Goal: Task Accomplishment & Management: Use online tool/utility

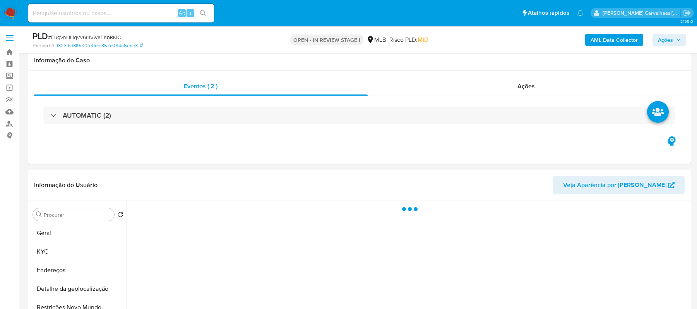
select select "10"
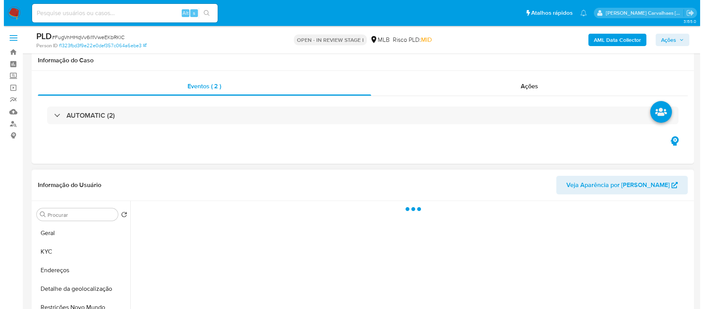
scroll to position [103, 0]
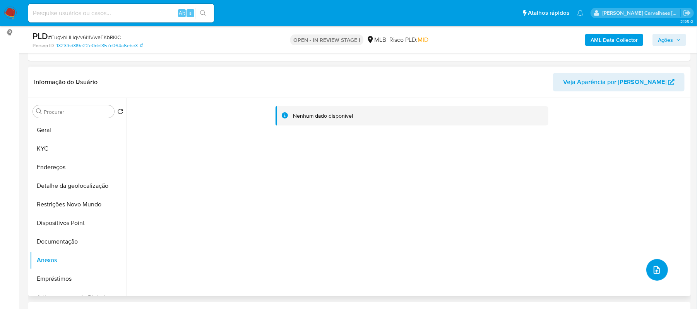
click at [652, 270] on icon "upload-file" at bounding box center [656, 269] width 9 height 9
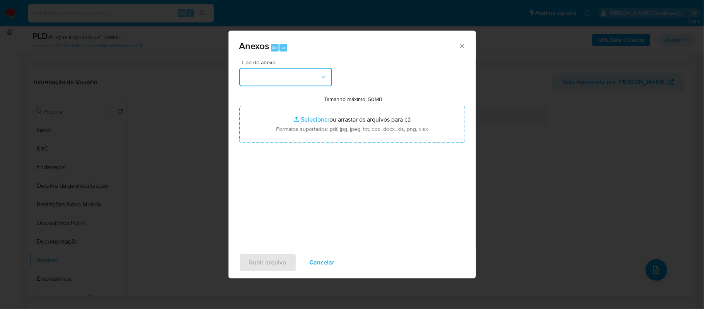
click at [321, 75] on icon "button" at bounding box center [324, 77] width 8 height 8
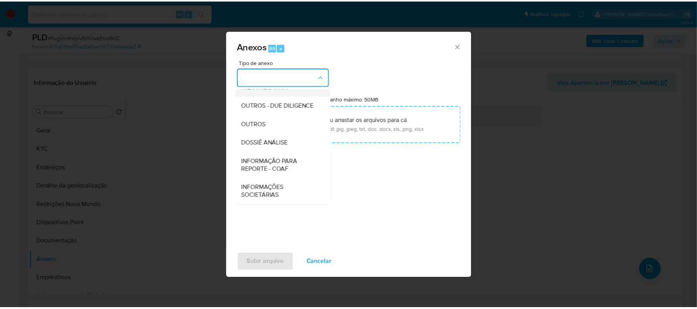
scroll to position [119, 0]
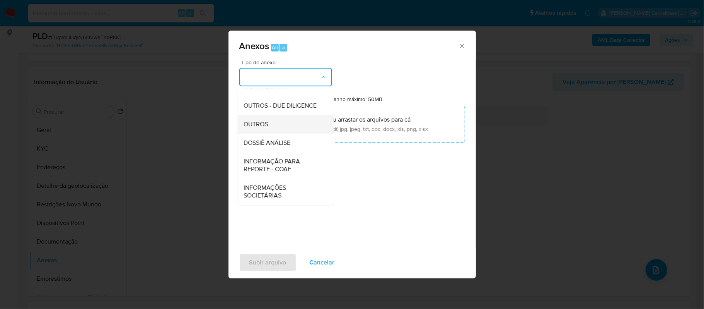
click at [265, 125] on span "OUTROS" at bounding box center [256, 124] width 24 height 8
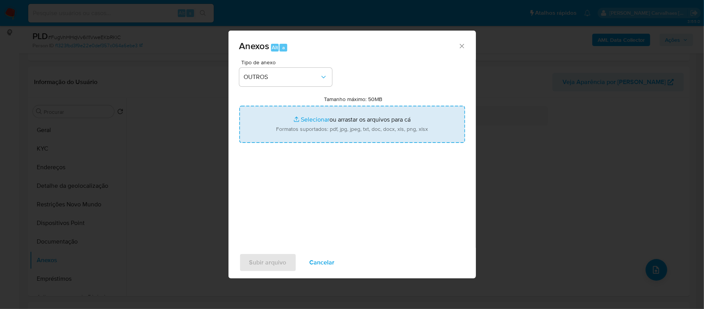
click at [305, 121] on input "Tamanho máximo: 50MB Selecionar arquivos" at bounding box center [352, 124] width 226 height 37
type input "C:\fakepath\Mulan -[PERSON_NAME] [PERSON_NAME] - Tabla dinámica 1.pdf"
click at [311, 122] on input "Tamanho máximo: 50MB Selecionar arquivos" at bounding box center [352, 124] width 226 height 37
type input "C:\fakepath\SAR -XXXX- CPF 06444425573 - [PERSON_NAME] [PERSON_NAME] LIMA (1).p…"
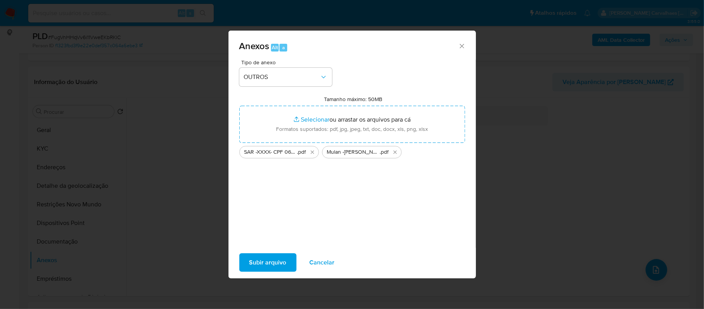
click at [265, 257] on span "Subir arquivo" at bounding box center [268, 262] width 37 height 17
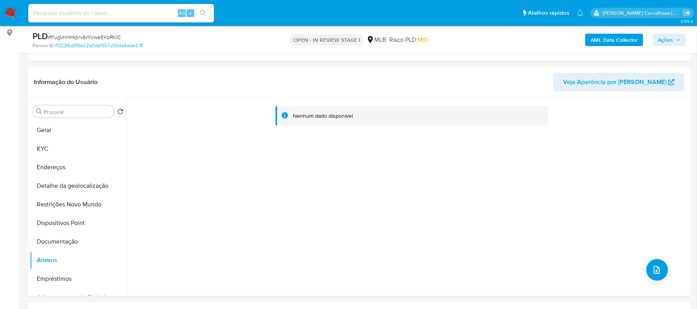
click at [674, 43] on span "Ações" at bounding box center [669, 39] width 23 height 11
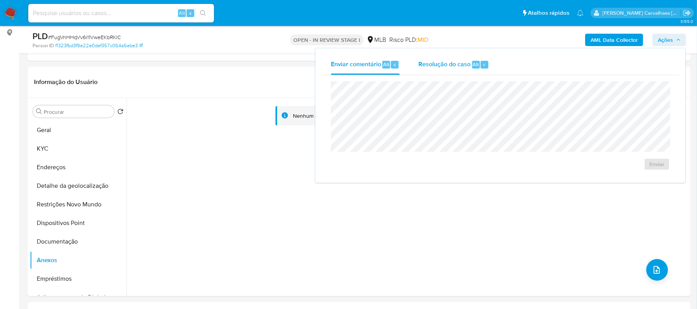
click at [441, 65] on span "Resolução do caso" at bounding box center [444, 64] width 52 height 9
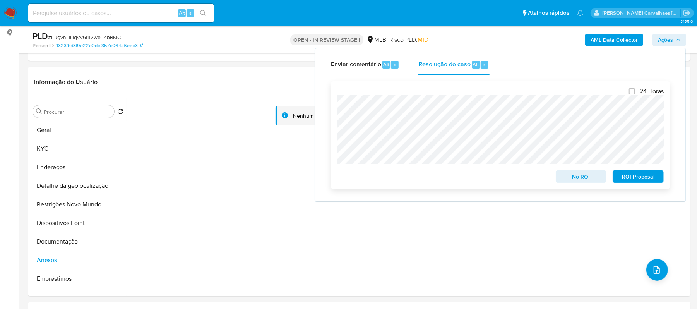
click at [635, 178] on span "ROI Proposal" at bounding box center [638, 176] width 40 height 11
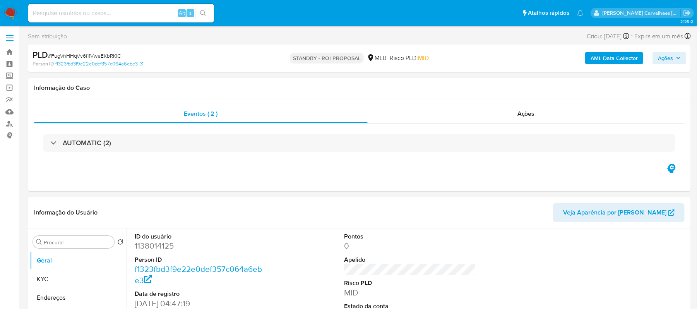
select select "10"
